Goal: Task Accomplishment & Management: Complete application form

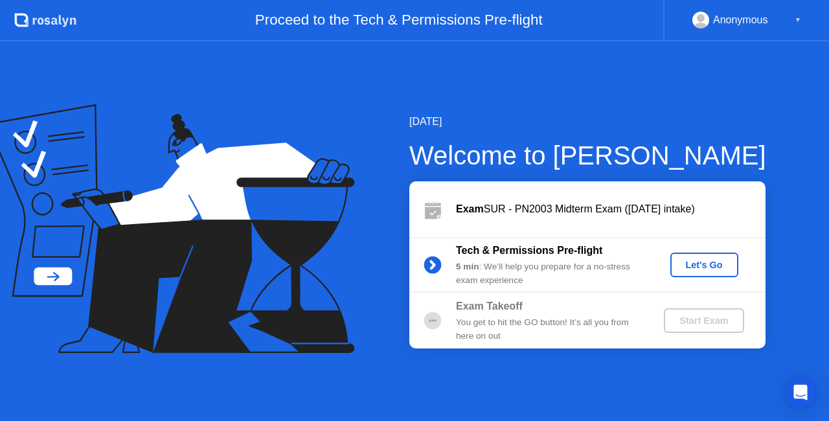
click at [680, 267] on div "Let's Go" at bounding box center [704, 265] width 58 height 10
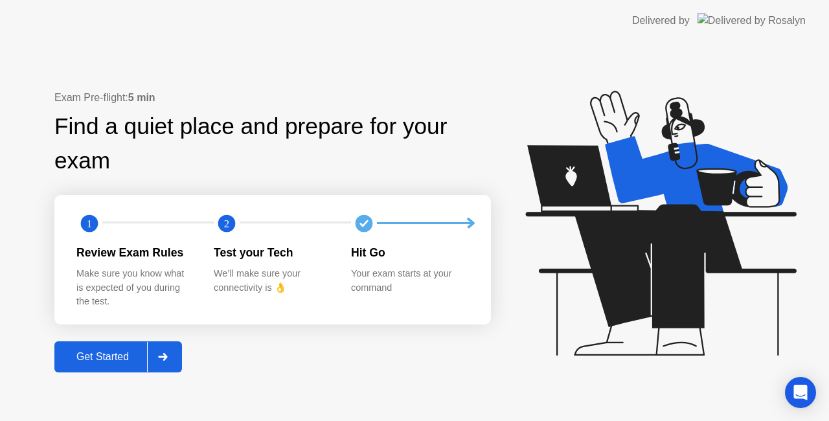
click at [122, 355] on div "Get Started" at bounding box center [102, 357] width 89 height 12
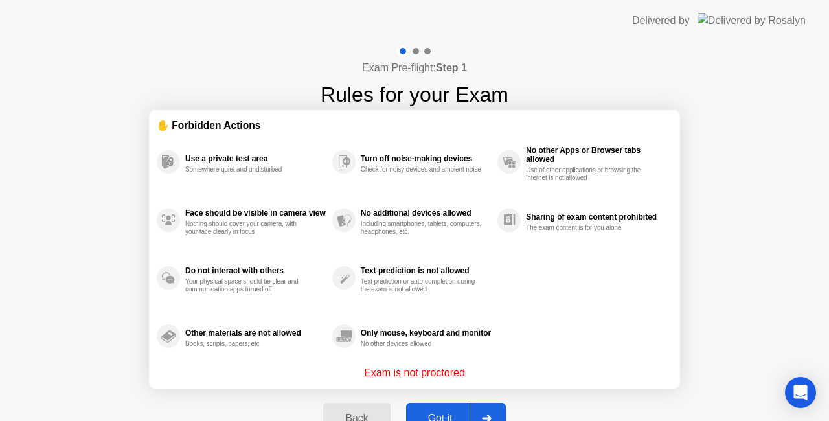
click at [424, 408] on button "Got it" at bounding box center [456, 418] width 100 height 31
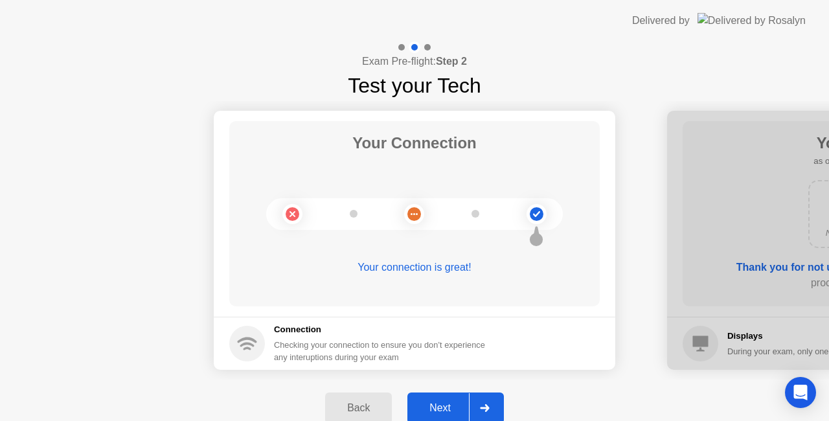
click at [424, 408] on div "Next" at bounding box center [440, 408] width 58 height 12
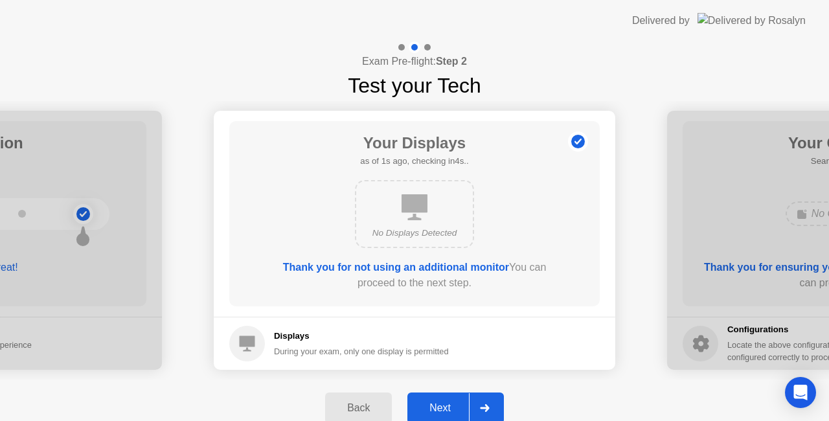
click at [424, 408] on div "Next" at bounding box center [440, 408] width 58 height 12
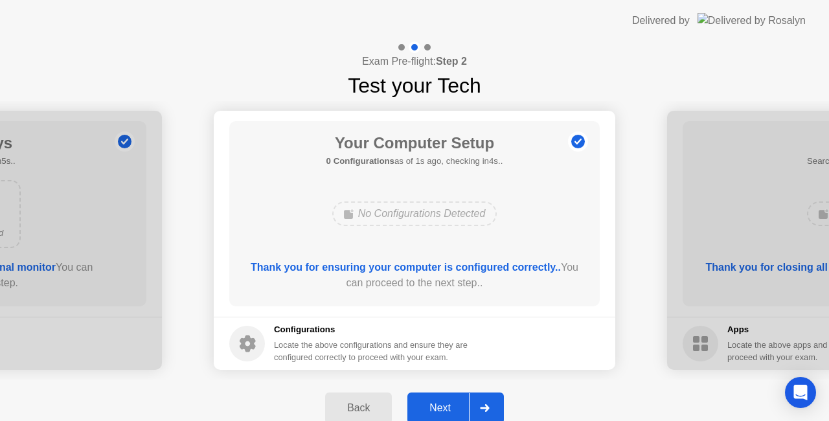
click at [419, 404] on div "Next" at bounding box center [440, 408] width 58 height 12
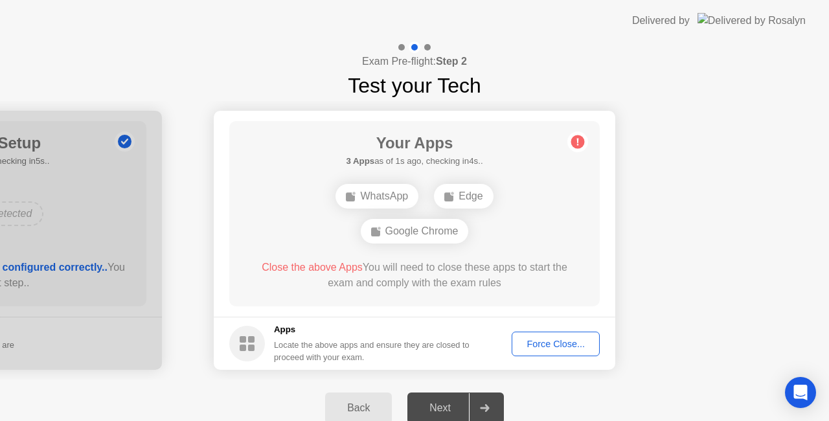
click at [566, 331] on button "Force Close..." at bounding box center [555, 343] width 88 height 25
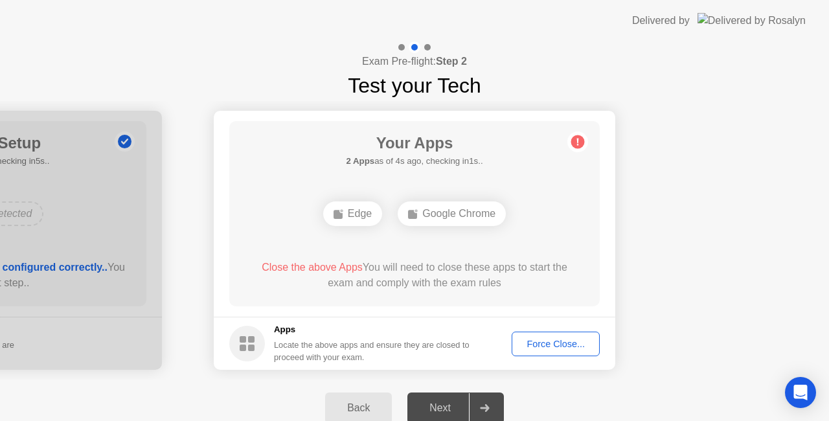
click at [541, 331] on button "Force Close..." at bounding box center [555, 343] width 88 height 25
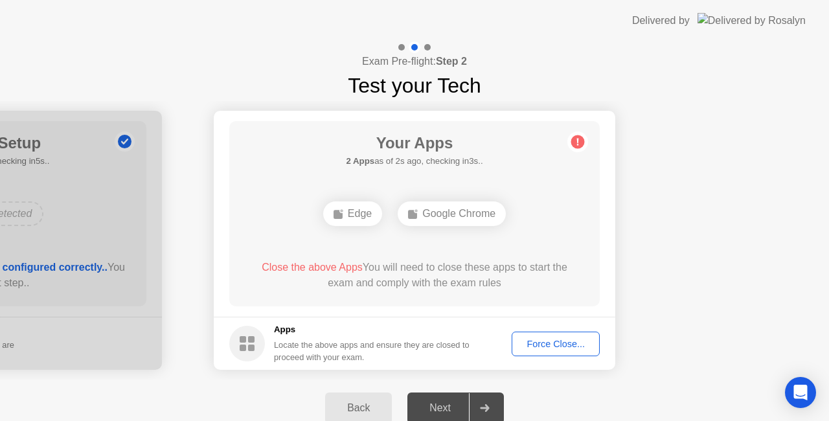
click at [558, 351] on button "Force Close..." at bounding box center [555, 343] width 88 height 25
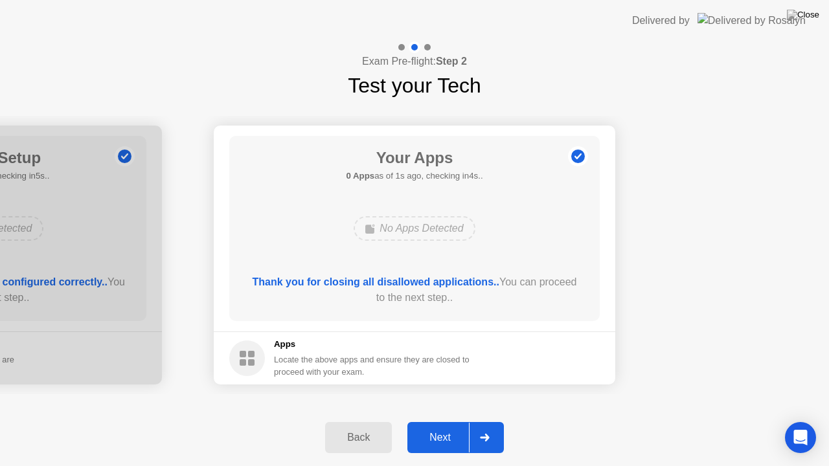
click at [444, 420] on div "Next" at bounding box center [440, 438] width 58 height 12
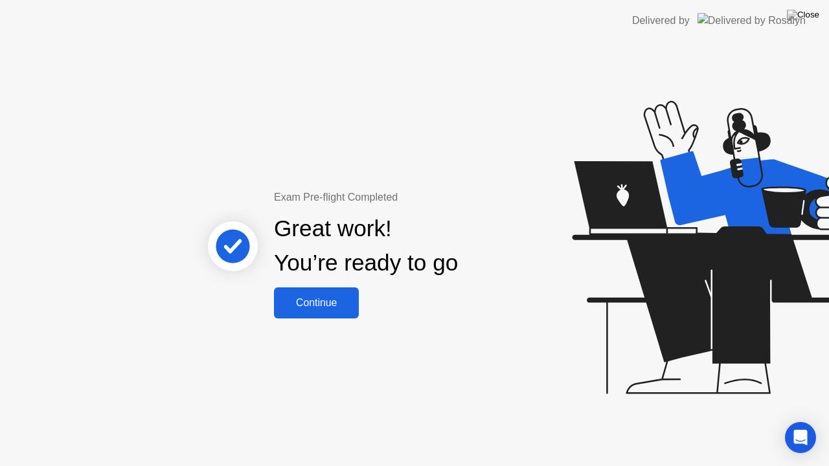
click at [302, 316] on button "Continue" at bounding box center [316, 302] width 85 height 31
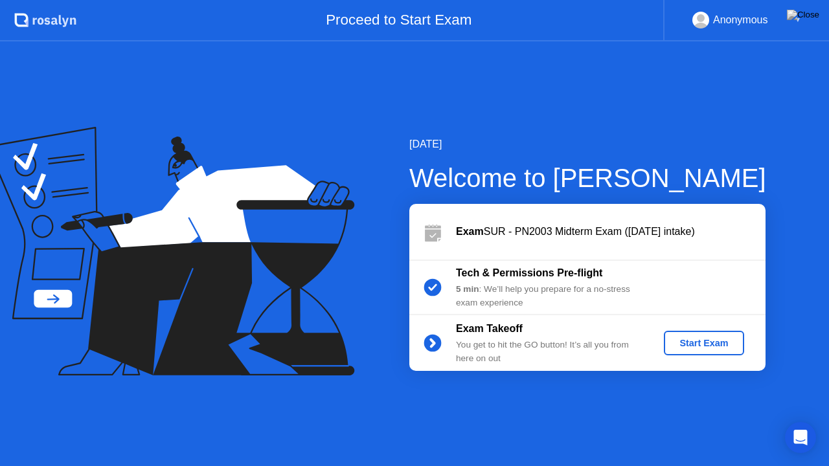
click at [702, 348] on div "Start Exam" at bounding box center [703, 343] width 69 height 10
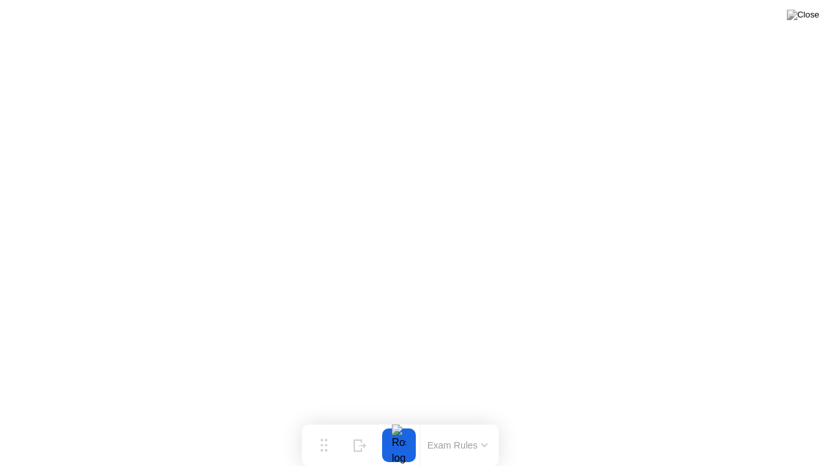
drag, startPoint x: 333, startPoint y: 443, endPoint x: 319, endPoint y: 465, distance: 26.2
click at [319, 420] on div "Move Hide Exam Rules" at bounding box center [400, 445] width 197 height 41
drag, startPoint x: 330, startPoint y: 449, endPoint x: 302, endPoint y: 444, distance: 28.9
click at [302, 420] on div "Move" at bounding box center [295, 449] width 17 height 8
click at [411, 420] on button "Exam Rules" at bounding box center [429, 440] width 69 height 12
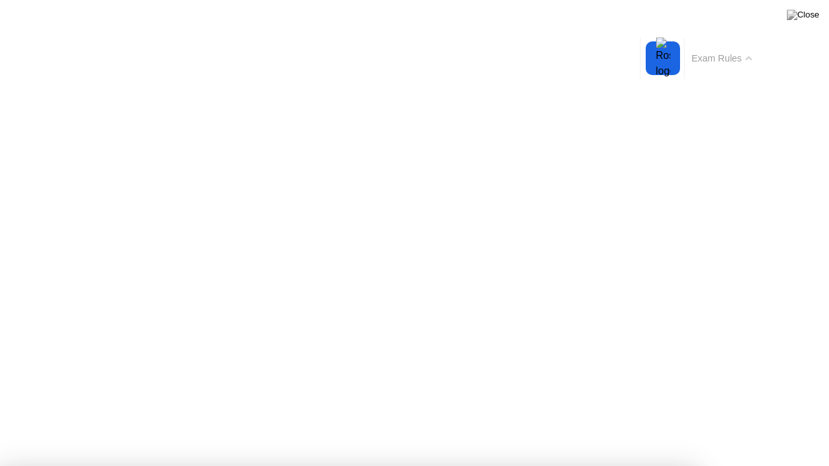
click at [711, 60] on button "Exam Rules" at bounding box center [721, 58] width 69 height 12
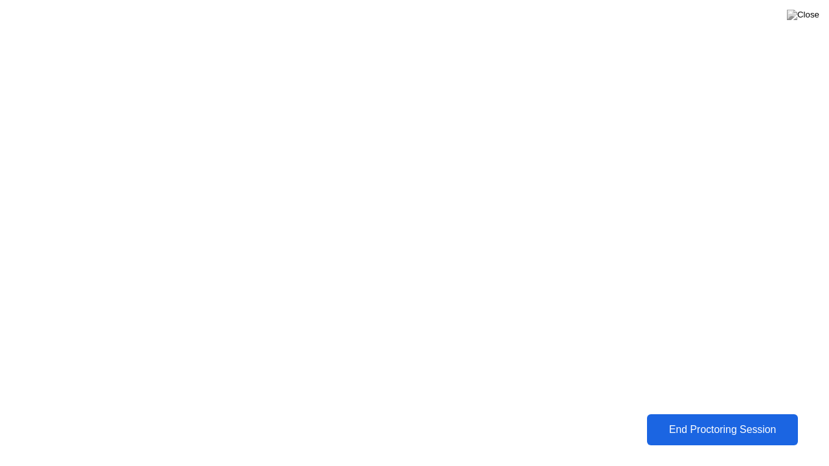
click at [684, 420] on button "End Proctoring Session" at bounding box center [722, 429] width 151 height 31
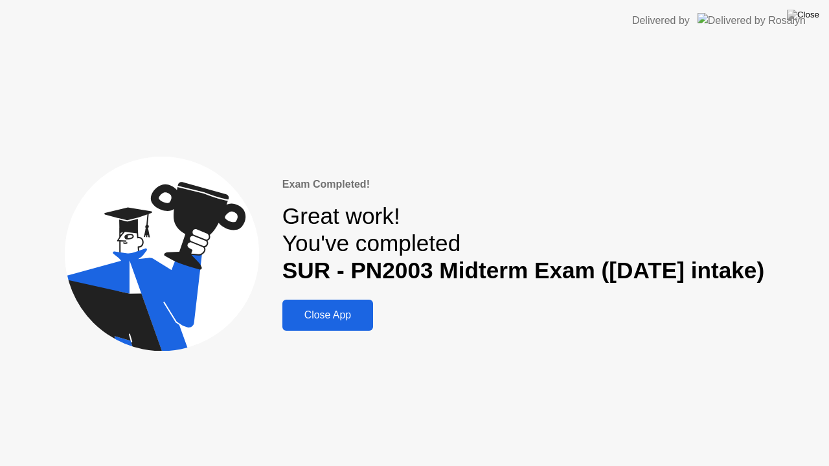
click at [328, 321] on div "Close App" at bounding box center [327, 315] width 83 height 12
